Goal: Communication & Community: Answer question/provide support

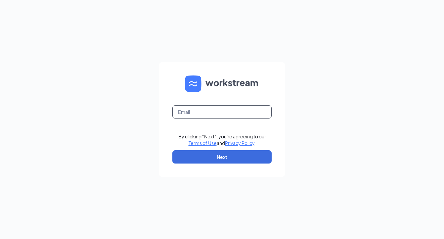
click at [212, 108] on input "text" at bounding box center [221, 111] width 99 height 13
type input "[EMAIL_ADDRESS][DOMAIN_NAME]"
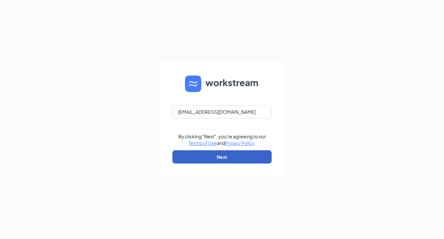
click at [219, 154] on button "Next" at bounding box center [221, 156] width 99 height 13
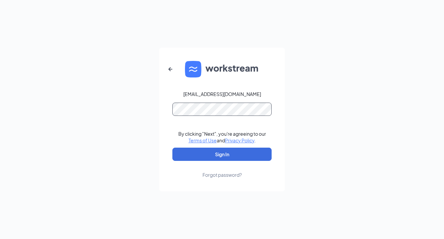
click at [172, 147] on button "Sign In" at bounding box center [221, 153] width 99 height 13
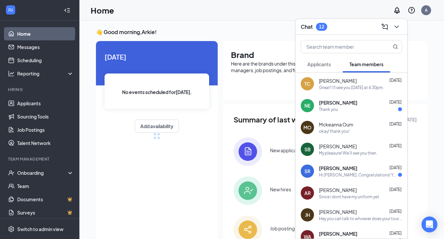
click at [317, 60] on button "Applicants" at bounding box center [319, 64] width 37 height 17
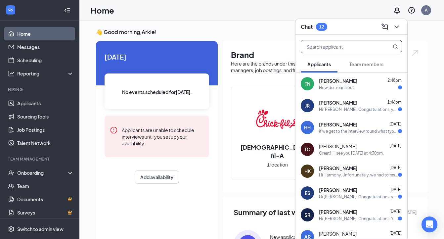
click at [325, 47] on input "text" at bounding box center [340, 46] width 78 height 13
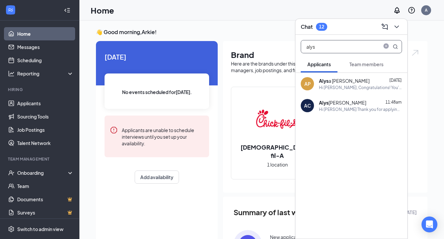
type input "alys"
click at [345, 85] on div "Hi [PERSON_NAME], Congratulations! You've made it to the final interview! We'll…" at bounding box center [360, 88] width 83 height 6
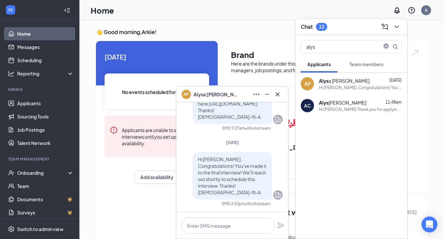
scroll to position [22, 0]
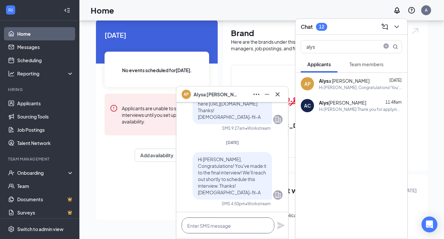
click at [230, 221] on textarea at bounding box center [228, 225] width 93 height 16
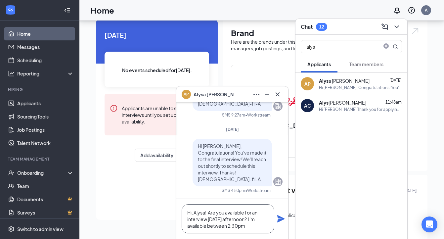
click at [214, 226] on textarea "Hi, Alysa! Are you available for an interview [DATE] afternoon? I'm available b…" at bounding box center [228, 218] width 93 height 29
drag, startPoint x: 262, startPoint y: 225, endPoint x: 184, endPoint y: 228, distance: 78.1
click at [184, 228] on textarea "Hi, Alysa! Are you available for an interview [DATE] afternoon? I'm available a…" at bounding box center [228, 218] width 93 height 29
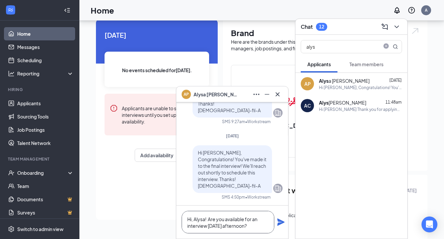
type textarea "Hi, Alysa! Are you available for an interview [DATE] afternoon?"
click at [279, 223] on icon "Plane" at bounding box center [280, 221] width 7 height 7
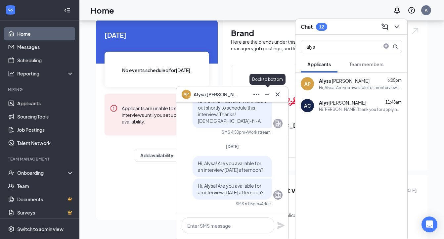
click at [266, 94] on icon "Minimize" at bounding box center [266, 94] width 5 height 1
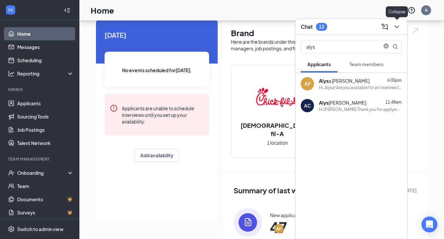
click at [398, 26] on icon "ChevronDown" at bounding box center [396, 26] width 4 height 3
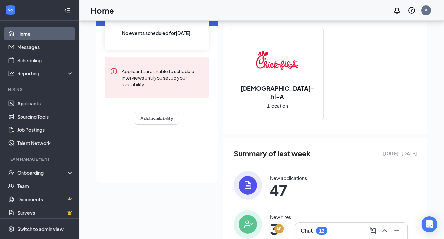
scroll to position [80, 0]
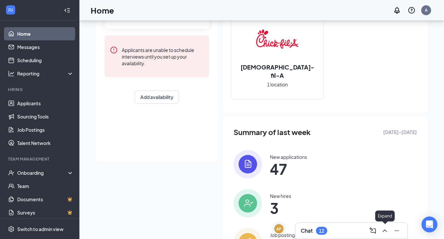
click at [385, 229] on icon "ChevronUp" at bounding box center [385, 230] width 8 height 8
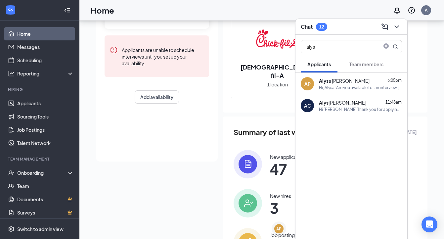
click at [333, 87] on div "Hi, Alysa! Are you available for an interview [DATE] afternoon?" at bounding box center [360, 88] width 83 height 6
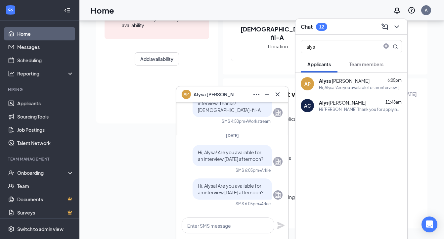
scroll to position [118, 0]
click at [386, 46] on icon "close-circle" at bounding box center [385, 46] width 5 height 5
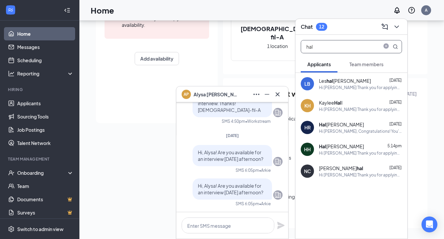
type input "hal"
click at [355, 132] on div "Hi [PERSON_NAME], Congratulations! You've made it to the final interview! We'll…" at bounding box center [360, 131] width 83 height 6
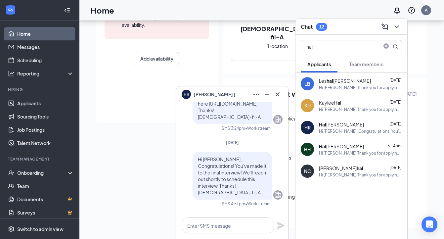
scroll to position [123, 0]
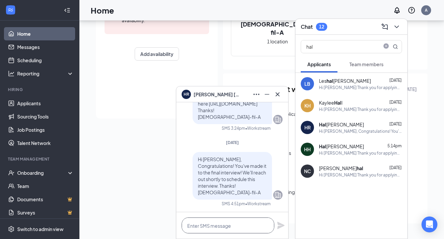
click at [217, 225] on textarea at bounding box center [228, 225] width 93 height 16
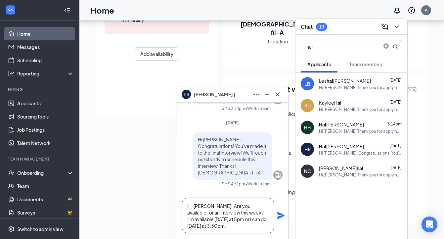
type textarea "Hi, [PERSON_NAME]! Are you available for an interview this week? I'm available …"
click at [278, 215] on icon "Plane" at bounding box center [281, 215] width 8 height 8
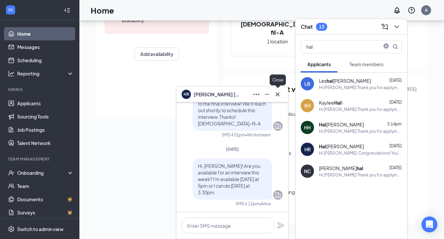
click at [278, 93] on icon "Cross" at bounding box center [277, 94] width 4 height 4
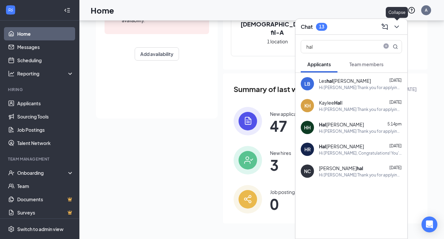
click at [397, 26] on icon "ChevronDown" at bounding box center [396, 26] width 4 height 3
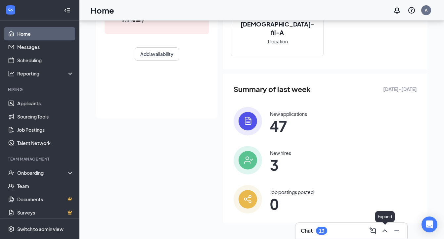
click at [385, 229] on icon "ChevronUp" at bounding box center [385, 230] width 8 height 8
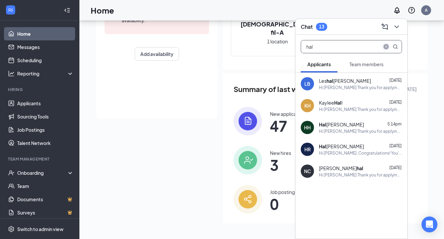
click at [385, 47] on icon "close-circle" at bounding box center [385, 46] width 5 height 5
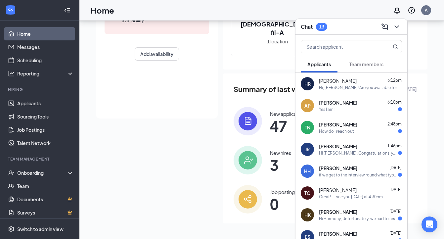
click at [333, 110] on div "Yes I am!" at bounding box center [327, 109] width 16 height 6
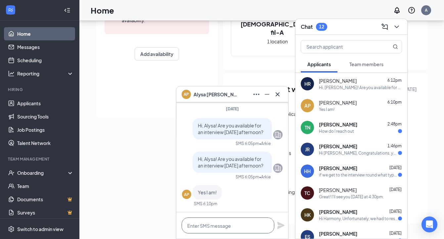
click at [215, 224] on textarea at bounding box center [228, 225] width 93 height 16
type textarea "G"
type textarea "Does 2:30 [DATE] work?"
click at [284, 224] on icon "Plane" at bounding box center [281, 225] width 8 height 8
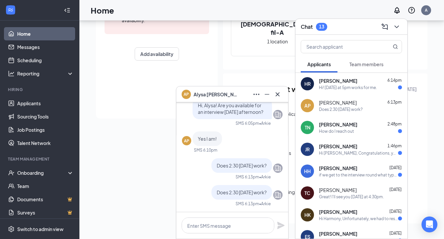
click at [151, 175] on div "[DATE] No events scheduled for [DATE] . Applicants are unable to schedule inter…" at bounding box center [261, 74] width 331 height 313
click at [325, 91] on div "HR [PERSON_NAME] 6:14pm Hi! [DATE] at 5pm works for me." at bounding box center [351, 84] width 112 height 22
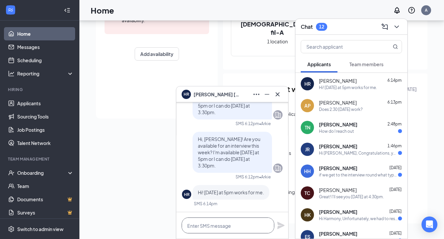
click at [226, 226] on textarea at bounding box center [228, 225] width 93 height 16
type textarea "Great! I'll see you [DATE] at 5pm."
click at [278, 225] on icon "Plane" at bounding box center [281, 225] width 8 height 8
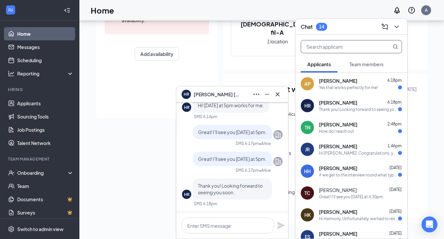
click at [353, 45] on input "text" at bounding box center [340, 46] width 78 height 13
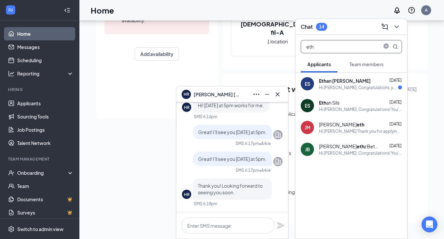
type input "eth"
click at [343, 109] on div "Hi [PERSON_NAME], Congratulations! You've made it to the final interview! We'll…" at bounding box center [360, 109] width 83 height 6
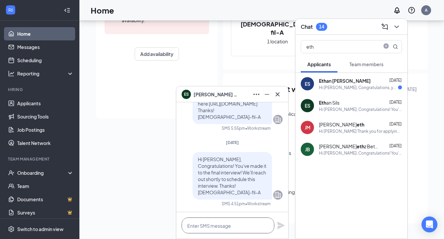
click at [213, 221] on textarea at bounding box center [228, 225] width 93 height 16
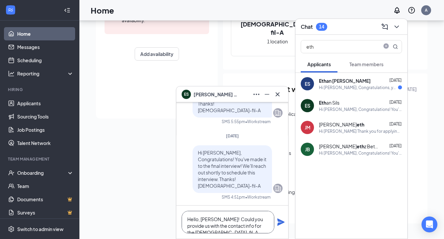
scroll to position [1, 0]
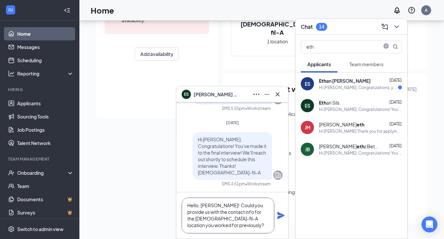
click at [231, 214] on textarea "Hello, [PERSON_NAME]! Could you provide us with the contact info for the [DEMOG…" at bounding box center [228, 215] width 93 height 36
type textarea "Hello, [PERSON_NAME]! Could you provide us with the contact information for the…"
click at [281, 216] on icon "Plane" at bounding box center [280, 215] width 7 height 7
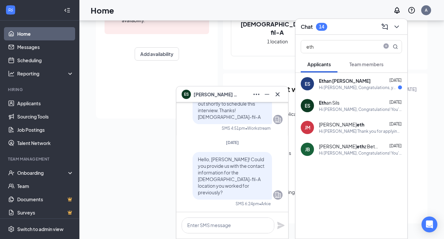
scroll to position [0, 0]
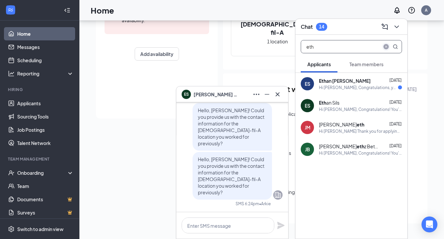
click at [385, 47] on icon "close-circle" at bounding box center [385, 46] width 5 height 5
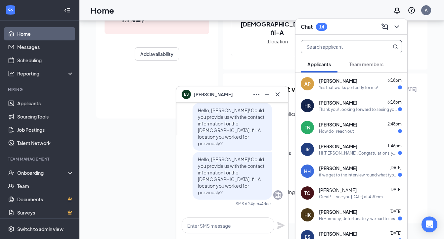
click at [374, 87] on div "Yes that works perfectly for me!" at bounding box center [348, 88] width 59 height 6
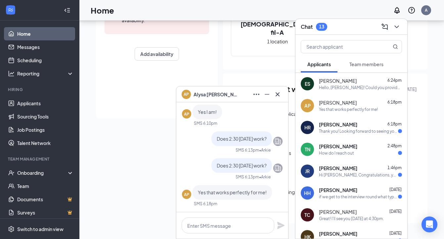
click at [369, 126] on div "[PERSON_NAME] 6:18pm" at bounding box center [360, 124] width 83 height 7
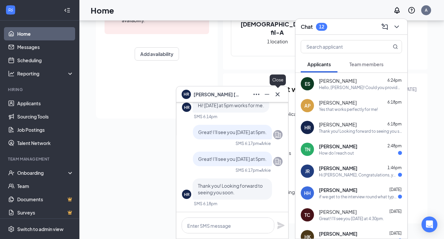
click at [279, 93] on icon "Cross" at bounding box center [277, 94] width 8 height 8
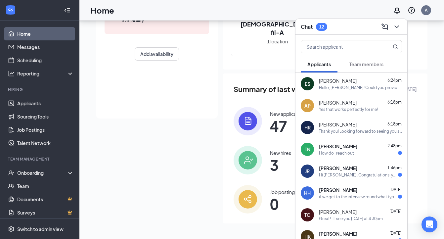
click at [357, 94] on div "ES [PERSON_NAME] 6:24pm Hello, [PERSON_NAME]! Could you provide us with the con…" at bounding box center [351, 84] width 112 height 22
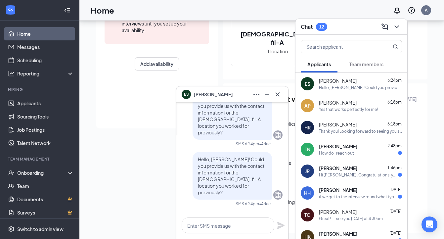
scroll to position [123, 0]
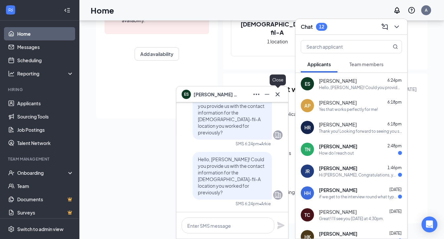
click at [277, 93] on icon "Cross" at bounding box center [277, 94] width 8 height 8
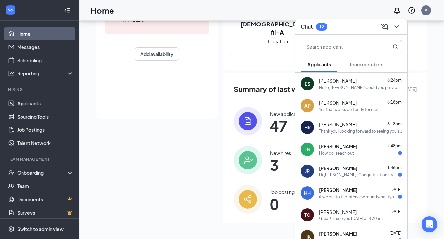
click at [361, 86] on div "Hello, [PERSON_NAME]! Could you provide us with the contact information for the…" at bounding box center [360, 88] width 83 height 6
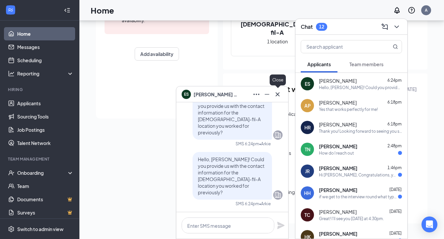
click at [277, 95] on icon "Cross" at bounding box center [277, 94] width 8 height 8
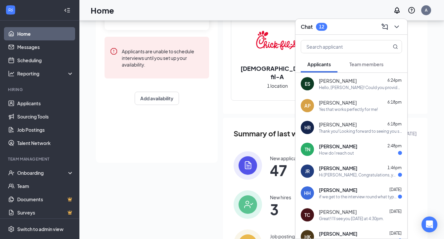
scroll to position [78, 0]
click at [370, 80] on div "[PERSON_NAME] 6:24pm" at bounding box center [360, 80] width 83 height 7
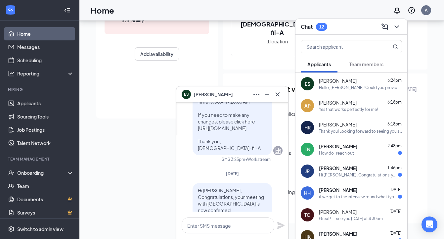
scroll to position [0, 0]
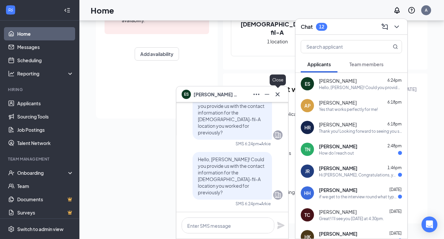
click at [277, 95] on icon "Cross" at bounding box center [277, 94] width 4 height 4
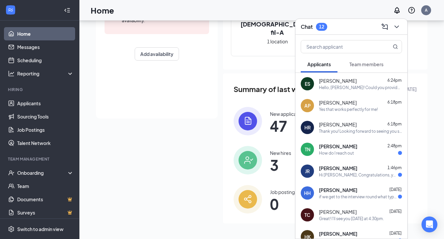
click at [329, 83] on span "[PERSON_NAME]" at bounding box center [338, 80] width 38 height 7
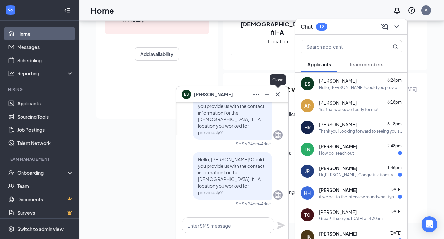
click at [279, 94] on icon "Cross" at bounding box center [277, 94] width 8 height 8
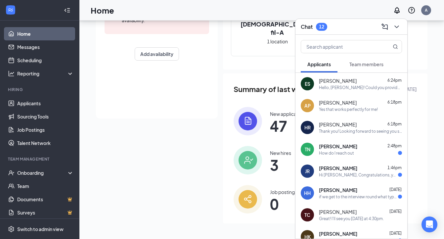
click at [400, 24] on button at bounding box center [396, 26] width 11 height 11
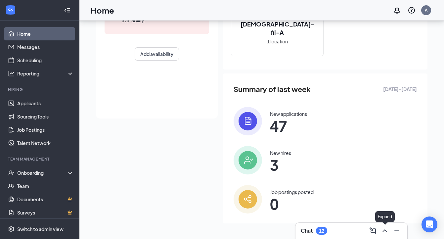
click at [383, 231] on icon "ChevronUp" at bounding box center [384, 230] width 4 height 3
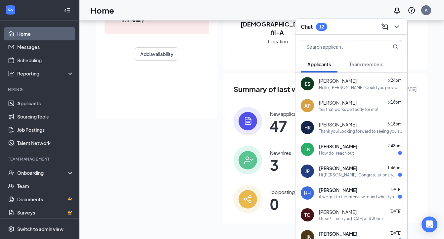
click at [147, 125] on div "[DATE] No events scheduled for [DATE] . Applicants are unable to schedule inter…" at bounding box center [261, 74] width 331 height 313
